Goal: Information Seeking & Learning: Check status

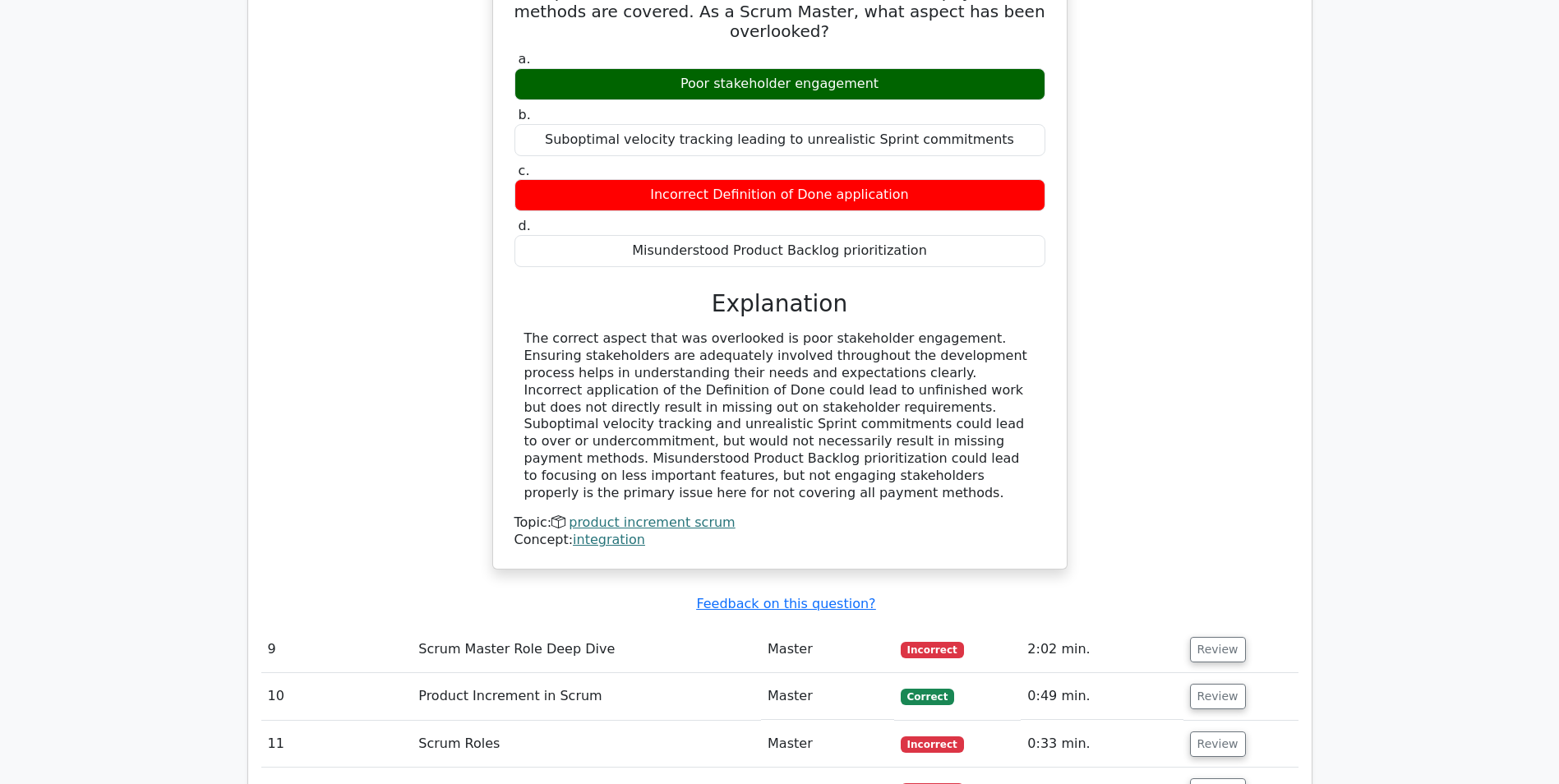
scroll to position [7666, 0]
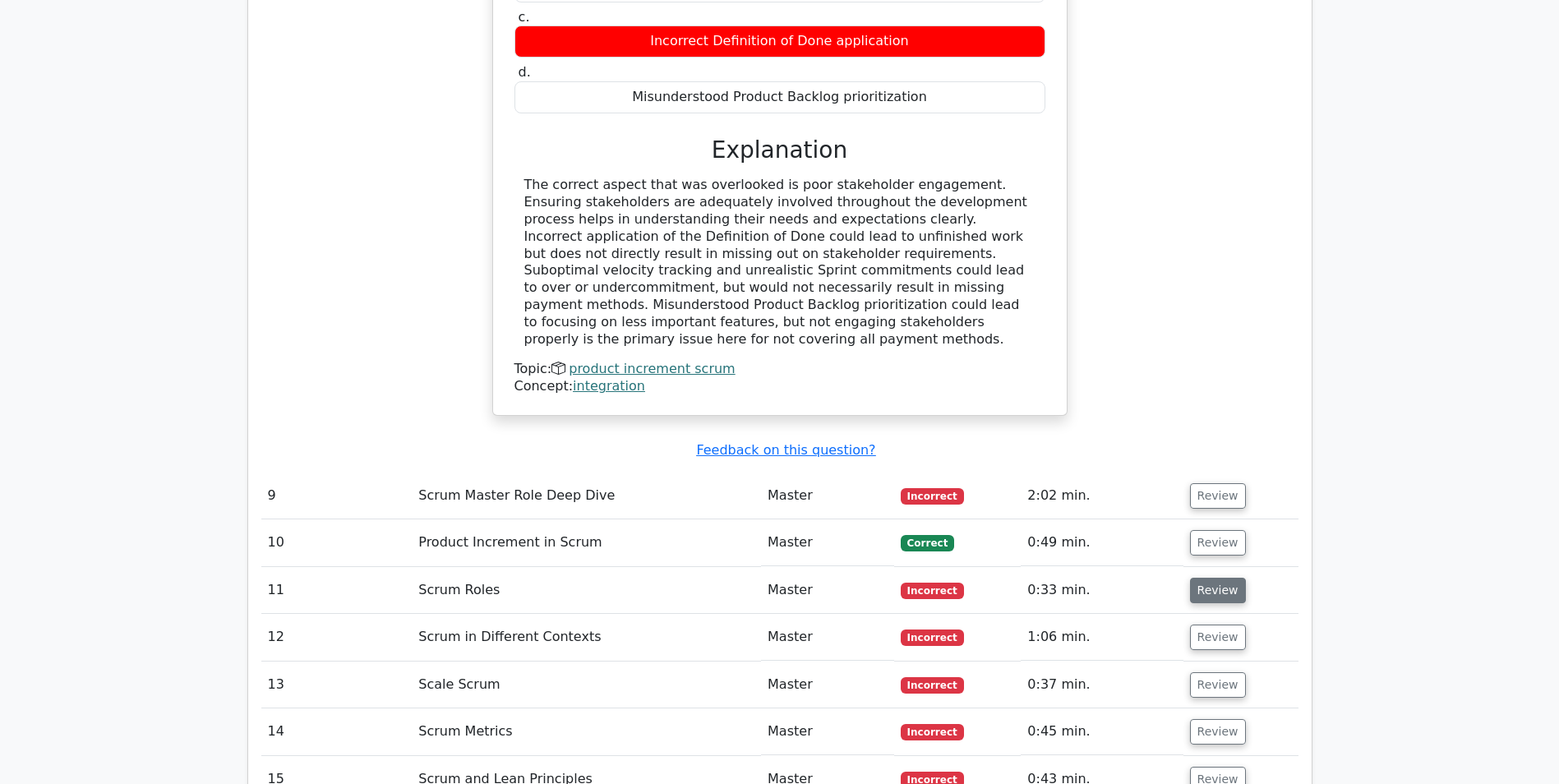
click at [1214, 577] on button "Review" at bounding box center [1217, 590] width 55 height 25
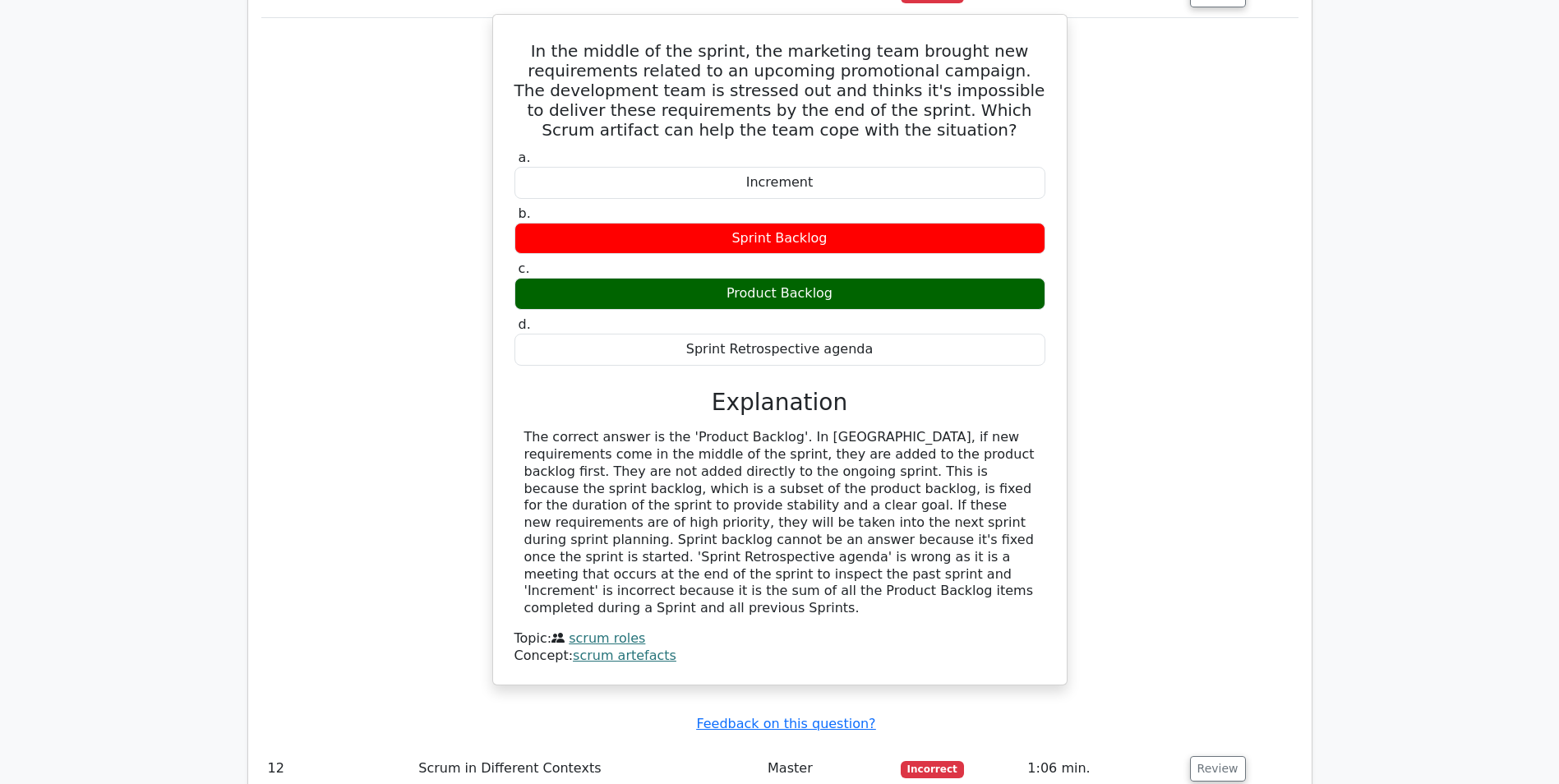
scroll to position [8323, 0]
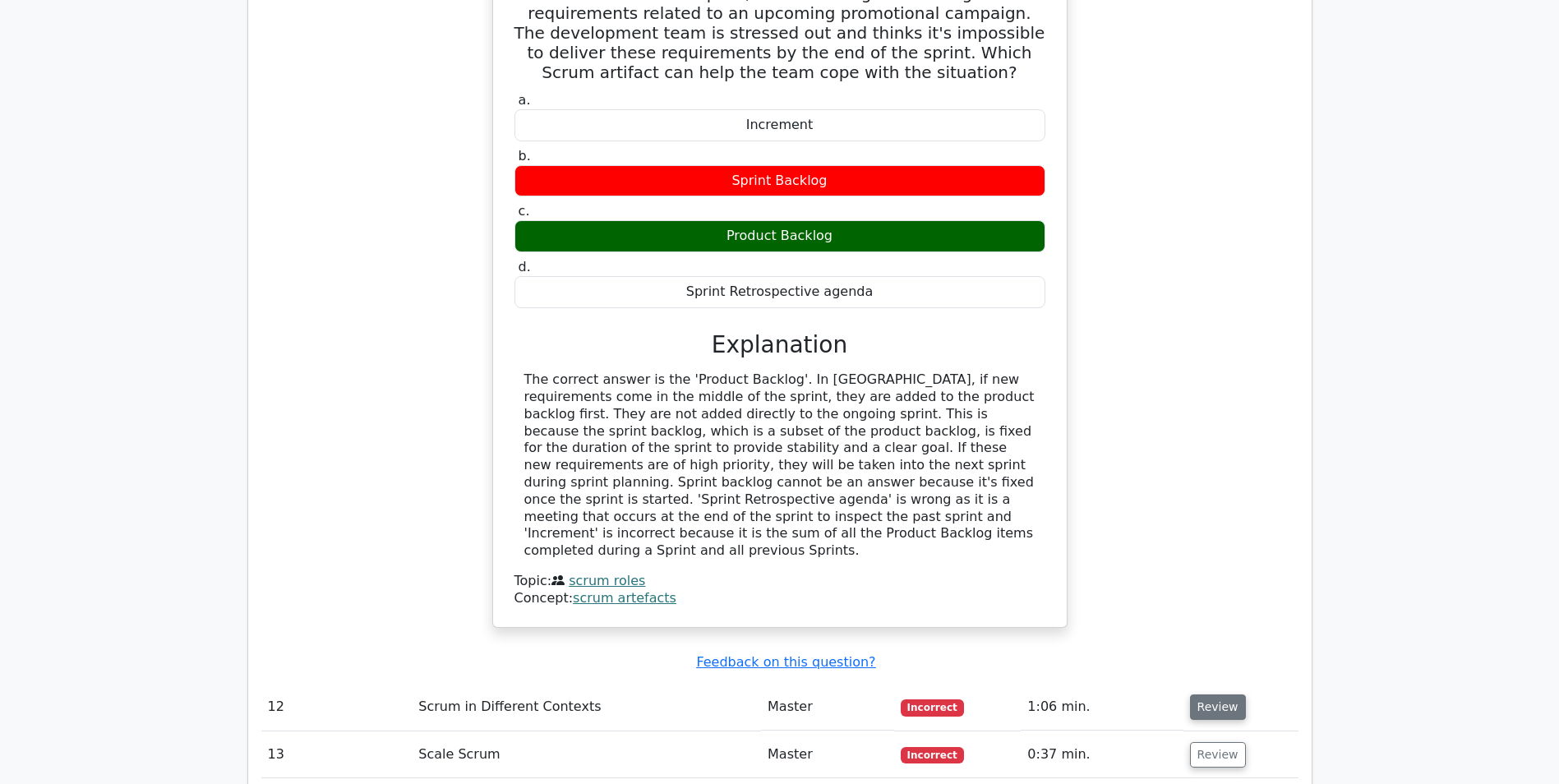
click at [1206, 694] on button "Review" at bounding box center [1217, 706] width 55 height 25
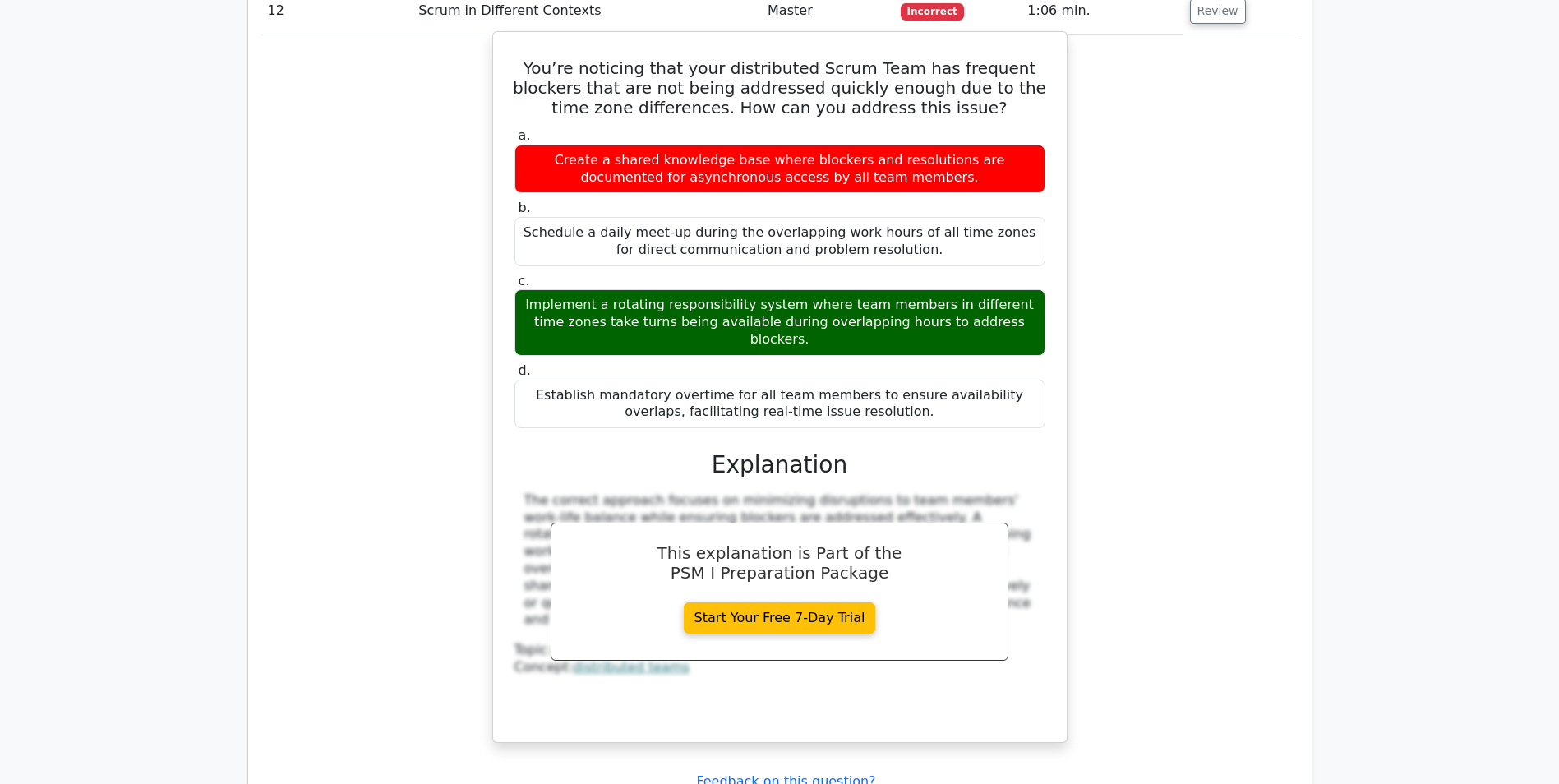
scroll to position [9062, 0]
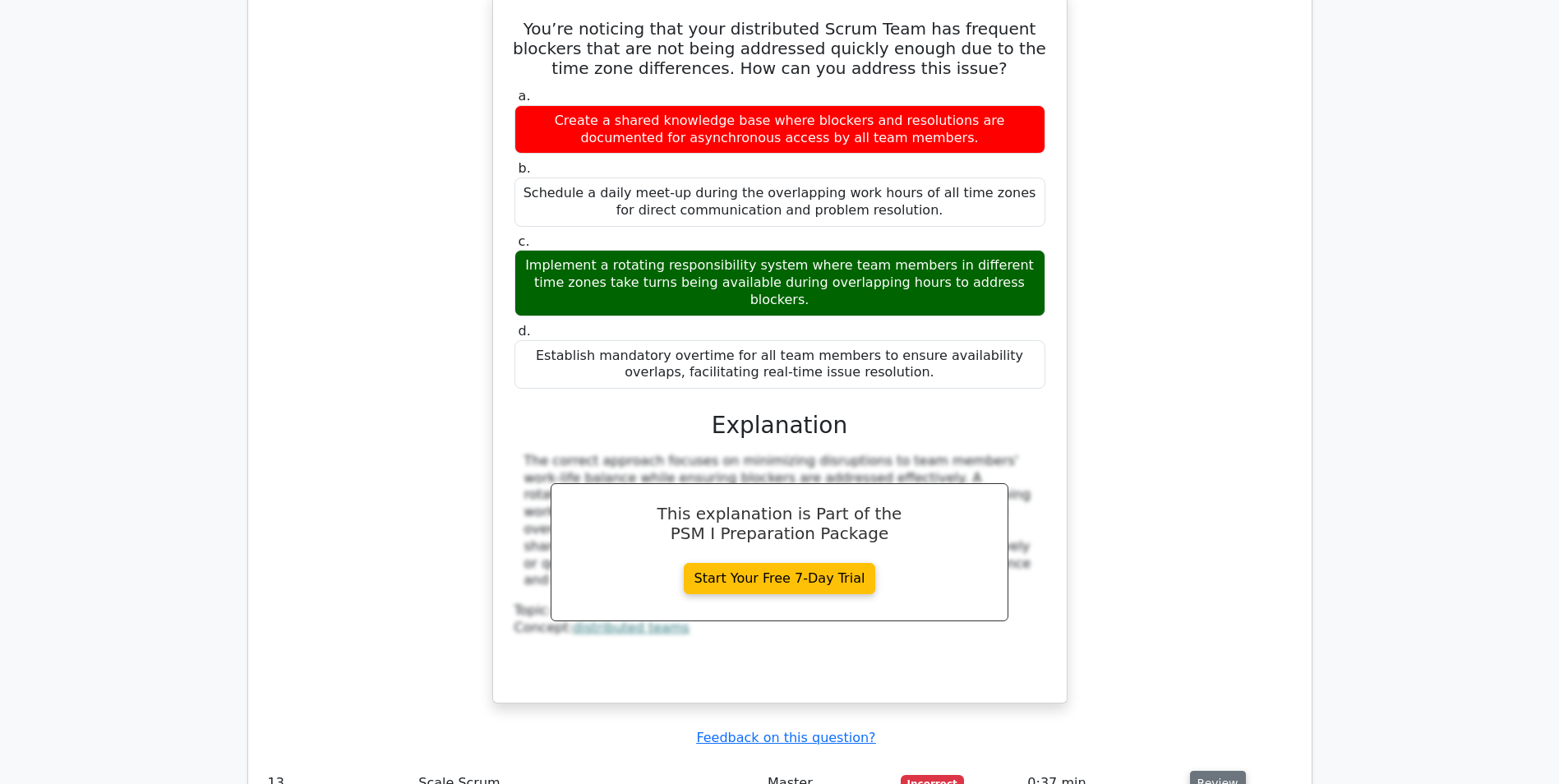
click at [1202, 770] on button "Review" at bounding box center [1217, 783] width 55 height 25
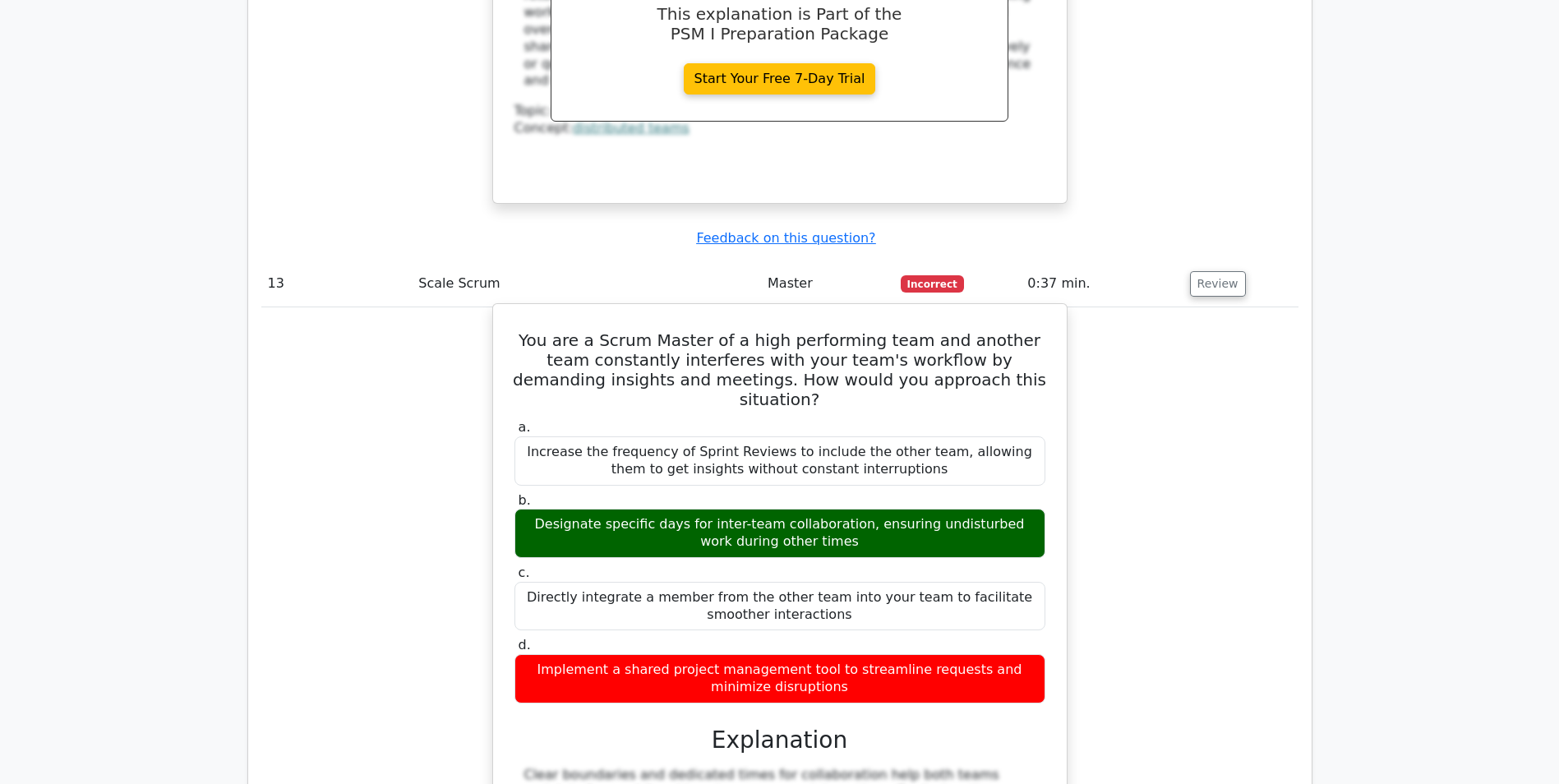
scroll to position [9884, 0]
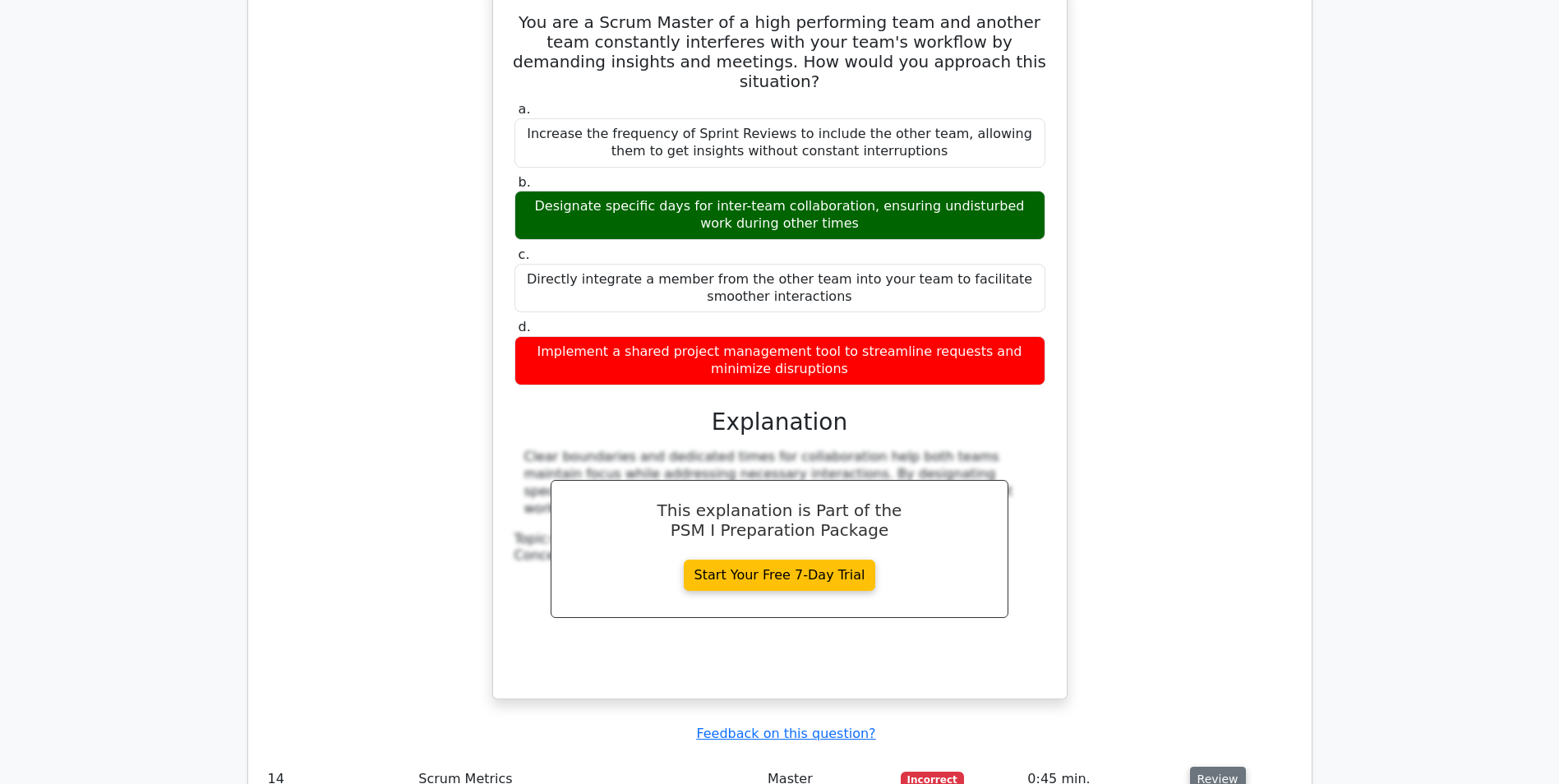
click at [1228, 767] on button "Review" at bounding box center [1217, 779] width 55 height 25
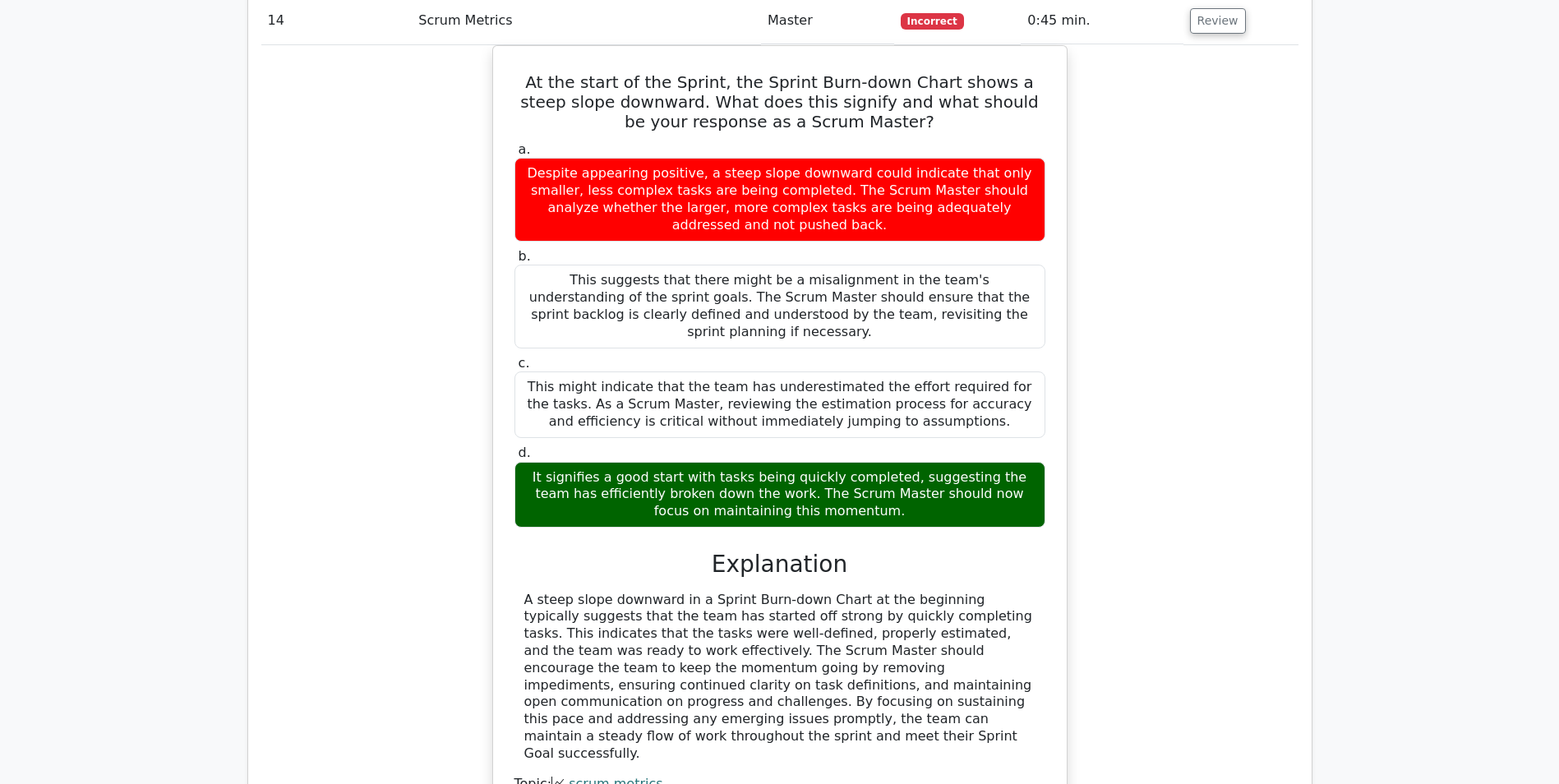
scroll to position [10705, 0]
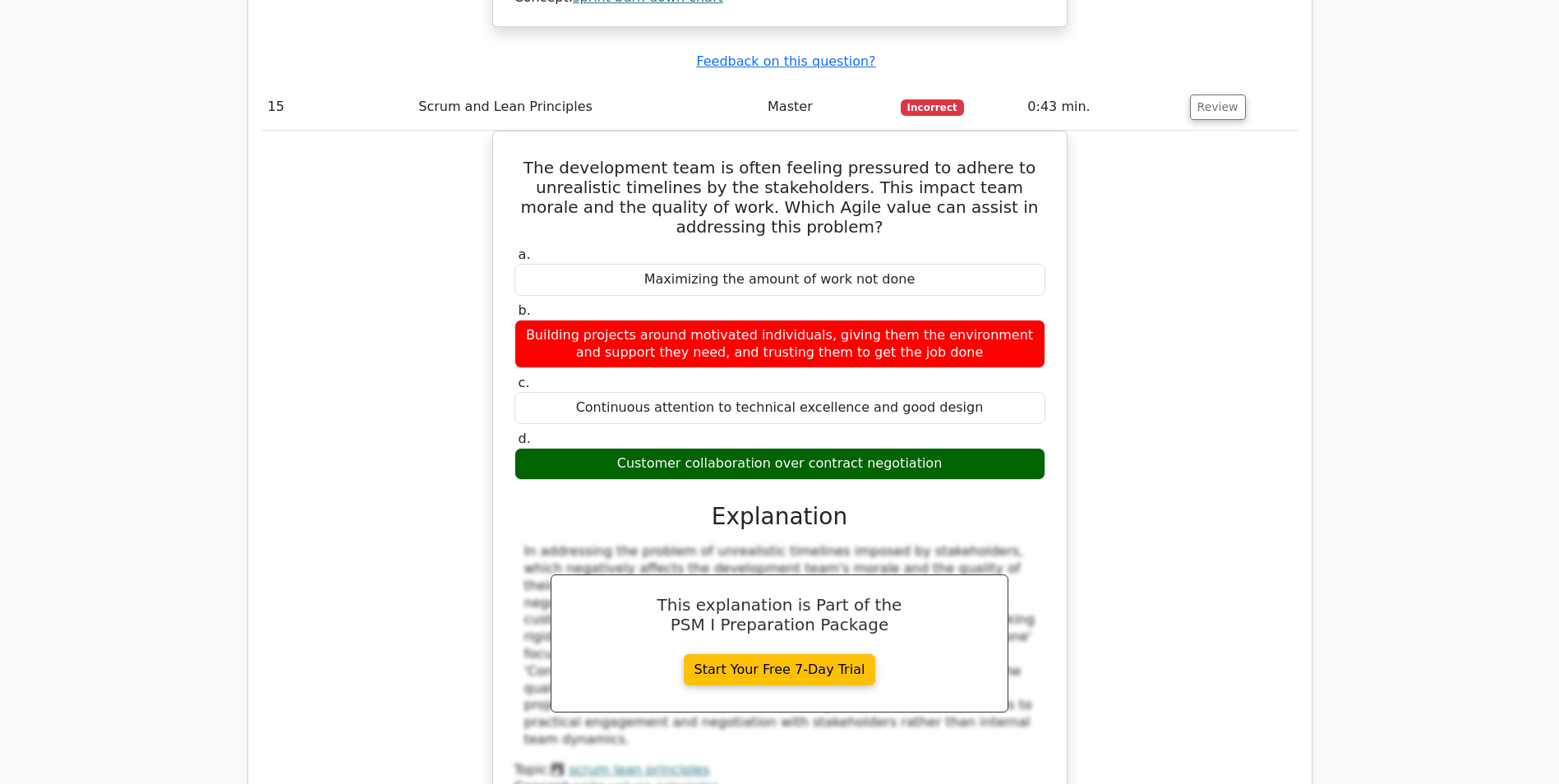
scroll to position [11526, 0]
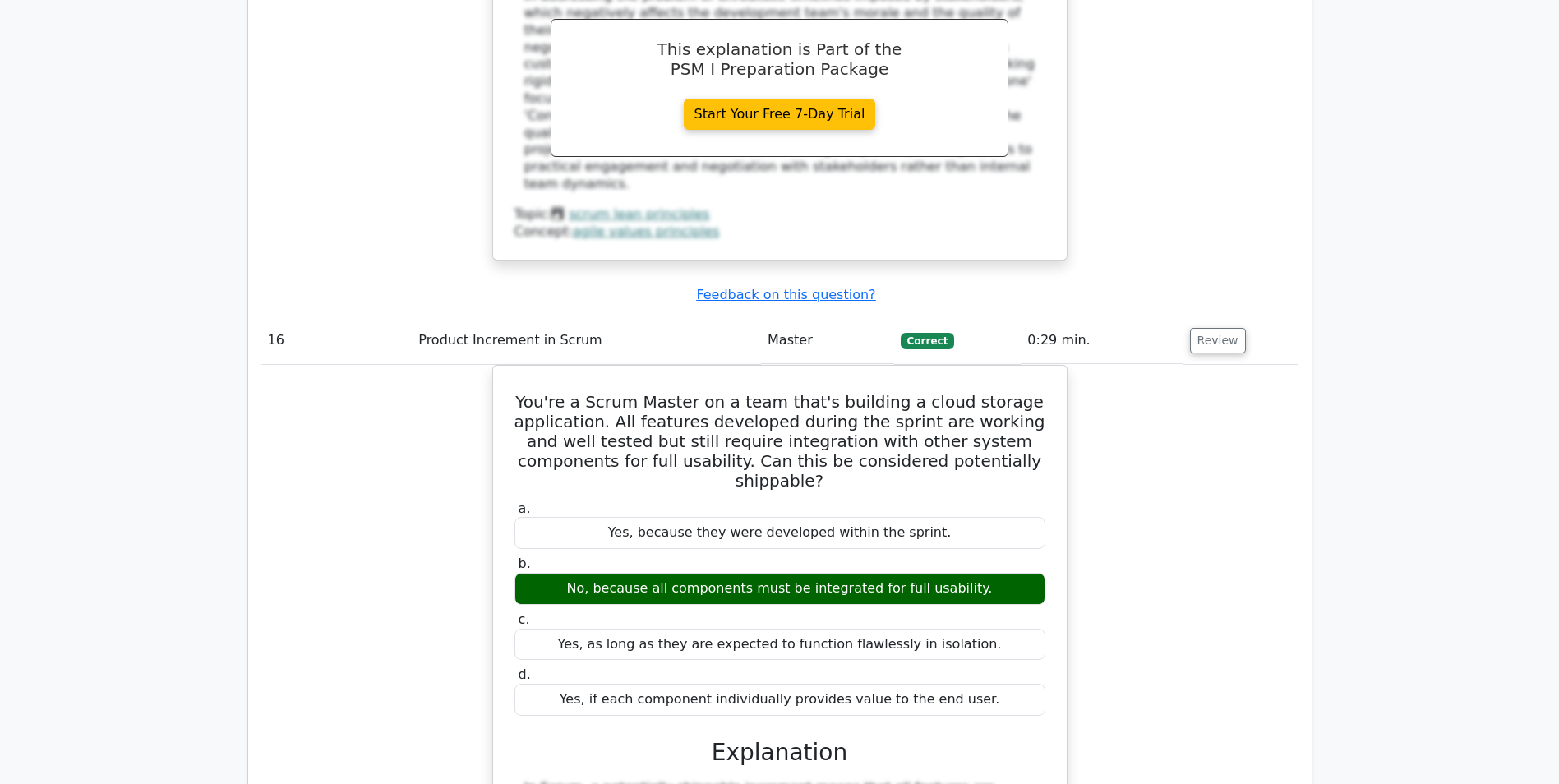
scroll to position [12184, 0]
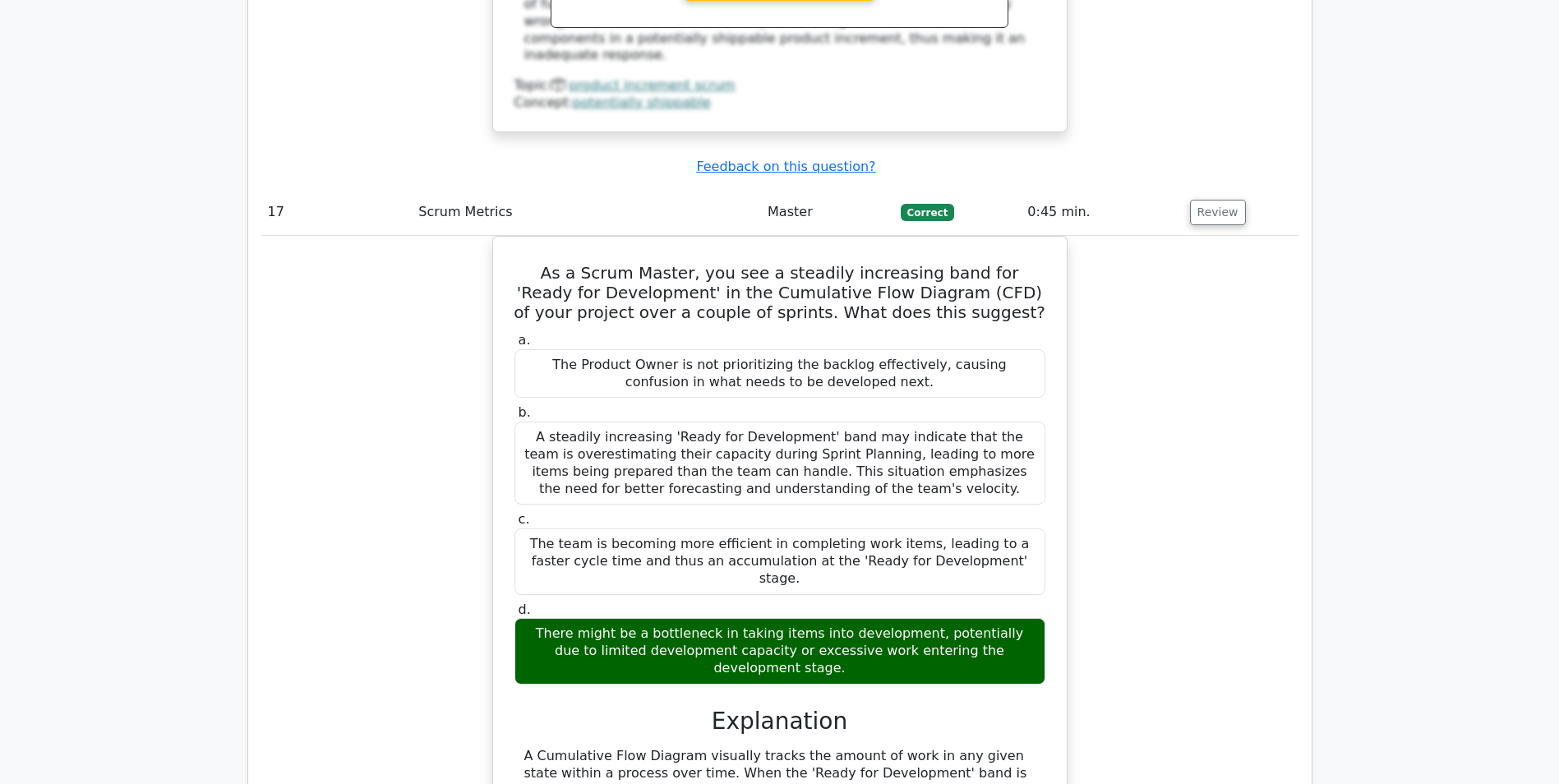
scroll to position [12923, 0]
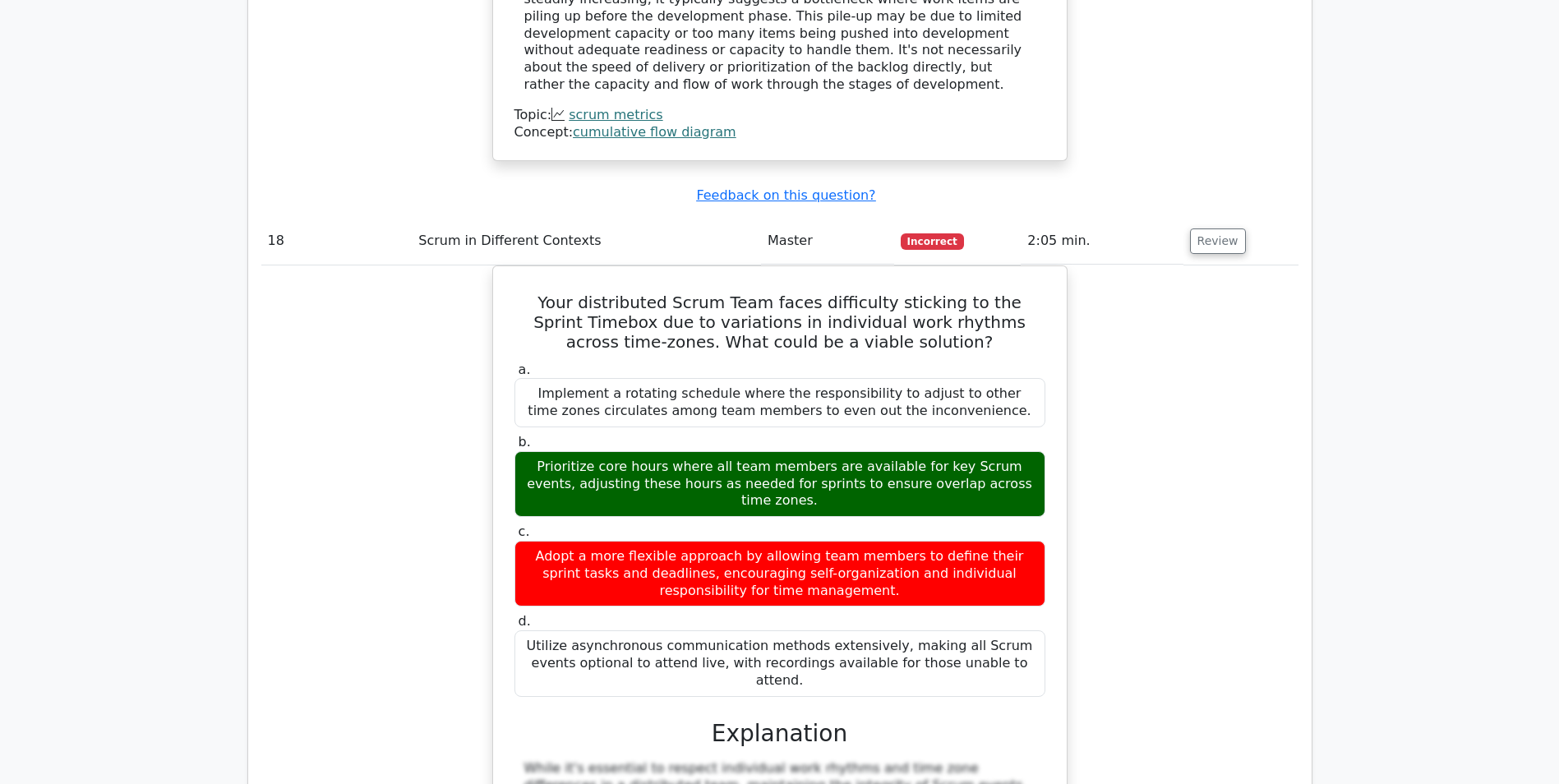
scroll to position [13826, 0]
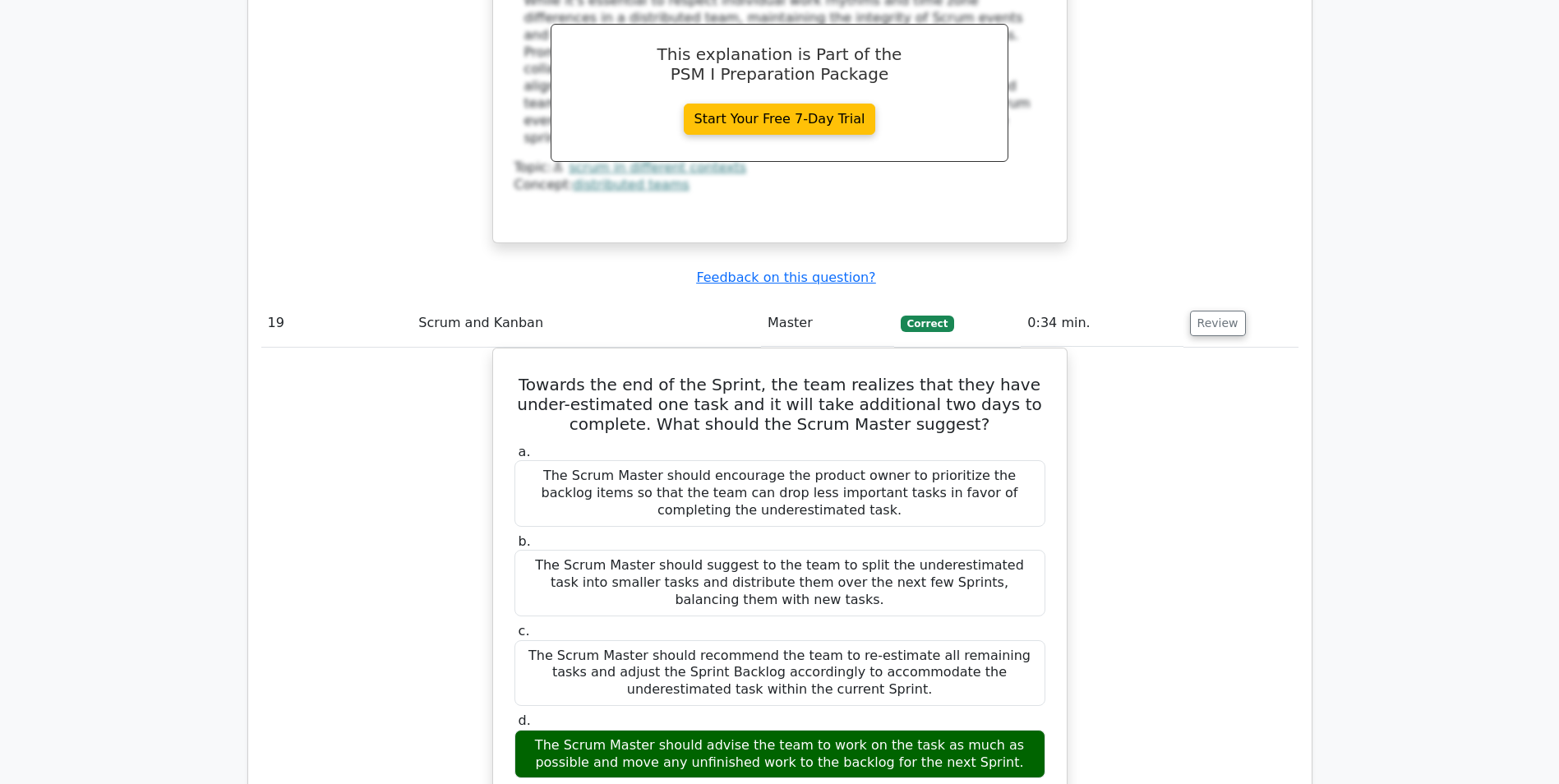
scroll to position [14483, 0]
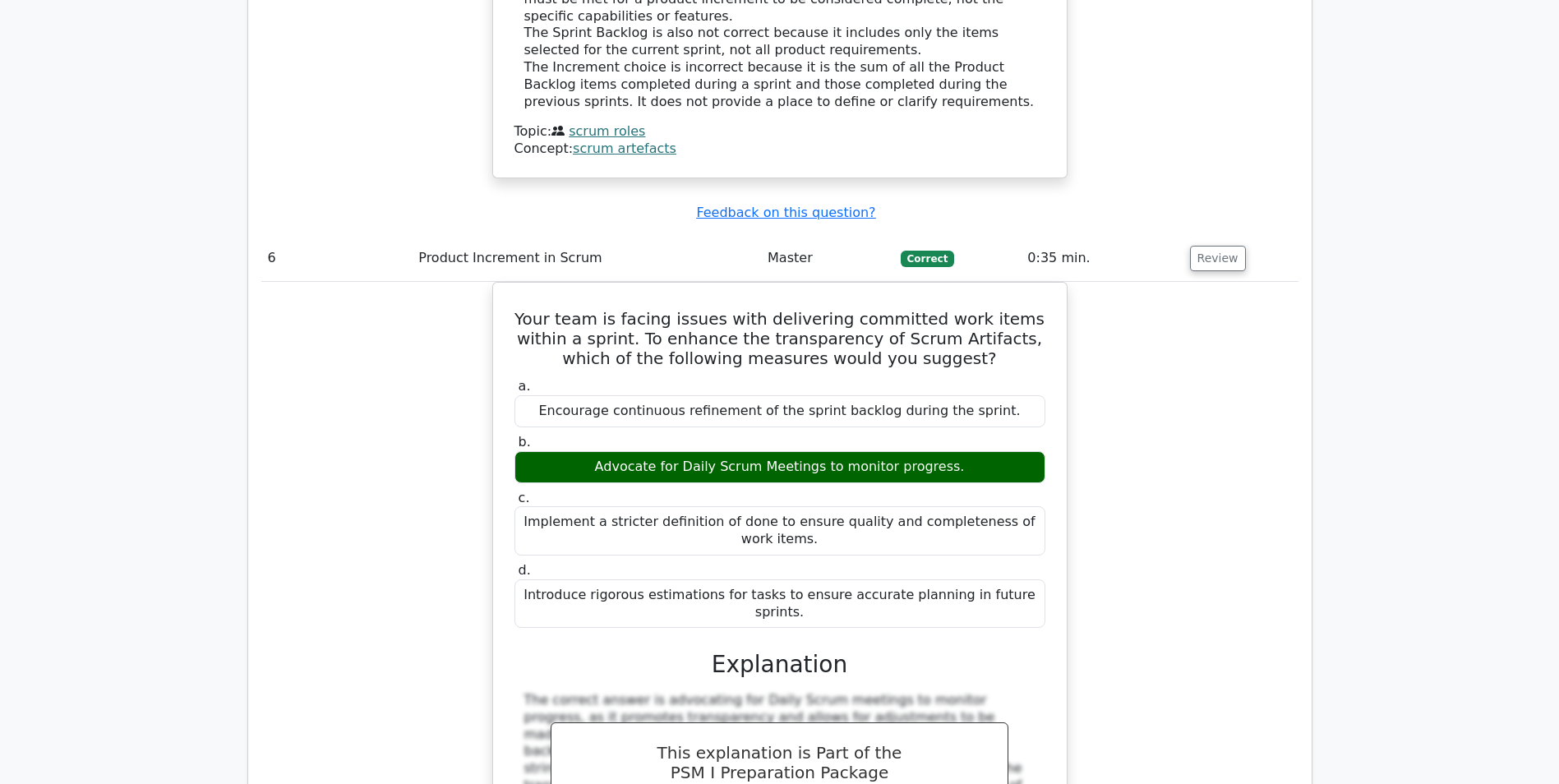
scroll to position [14566, 0]
